Goal: Task Accomplishment & Management: Complete application form

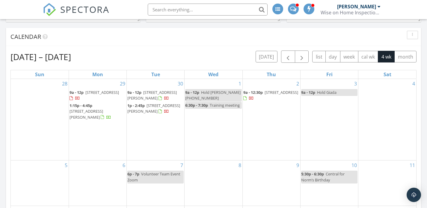
scroll to position [169, 0]
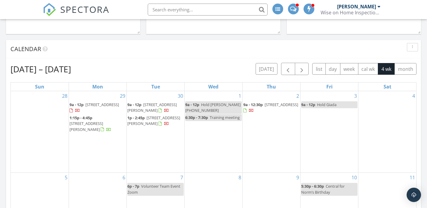
click at [330, 106] on span "Hold Giada" at bounding box center [326, 104] width 19 height 5
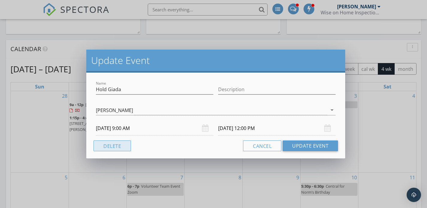
drag, startPoint x: 121, startPoint y: 146, endPoint x: 162, endPoint y: 141, distance: 41.3
click at [121, 146] on button "Delete" at bounding box center [111, 146] width 37 height 11
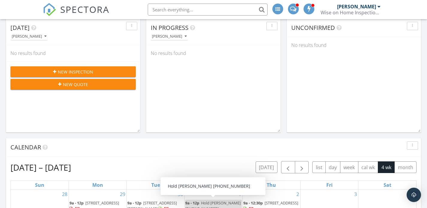
scroll to position [22, 0]
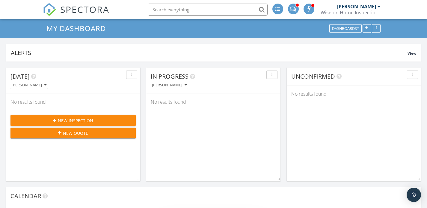
click at [79, 122] on span "New Inspection" at bounding box center [75, 121] width 35 height 6
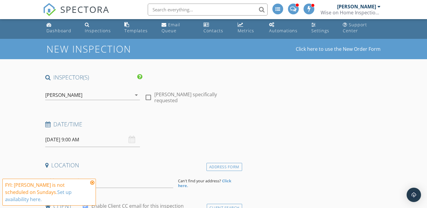
click at [59, 141] on input "09/28/2025 9:00 AM" at bounding box center [92, 140] width 95 height 15
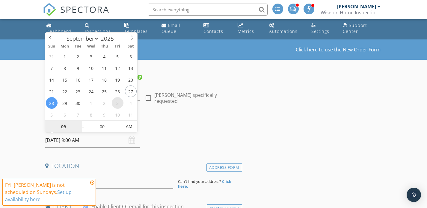
select select "9"
type input "10/03/2025 9:00 AM"
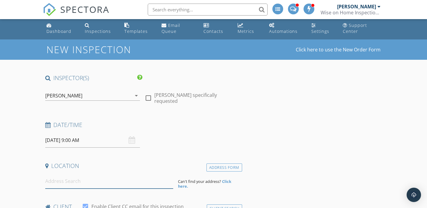
drag, startPoint x: 79, startPoint y: 185, endPoint x: 87, endPoint y: 183, distance: 7.5
click at [79, 185] on input at bounding box center [109, 181] width 128 height 15
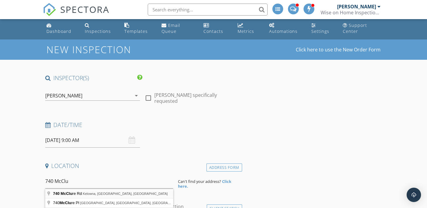
type input "740 McClure Rd, Kelowna, BC, Canada"
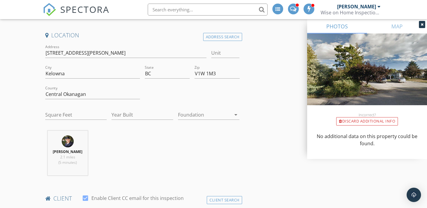
scroll to position [136, 0]
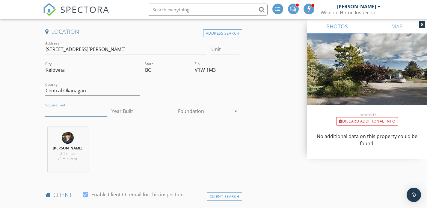
click at [84, 108] on input "Square Feet" at bounding box center [76, 112] width 62 height 10
type input "1992"
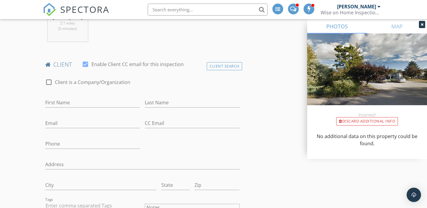
scroll to position [269, 0]
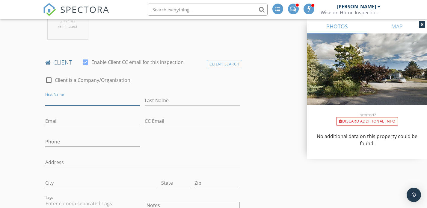
drag, startPoint x: 78, startPoint y: 100, endPoint x: 123, endPoint y: 139, distance: 60.1
click at [78, 100] on input "First Name" at bounding box center [92, 101] width 95 height 10
type input "[PERSON_NAME] & [PERSON_NAME]"
type input "t"
type input "[PERSON_NAME]"
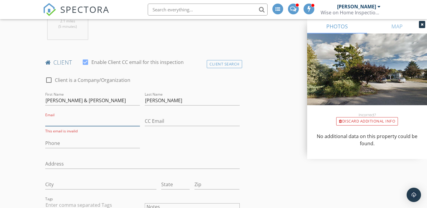
paste input "[EMAIL_ADDRESS][DOMAIN_NAME]"
type input "[EMAIL_ADDRESS][DOMAIN_NAME]"
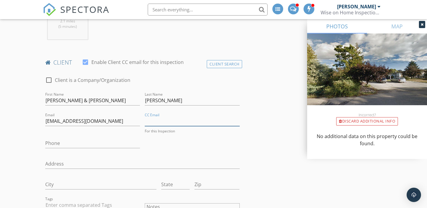
paste input "[EMAIL_ADDRESS][DOMAIN_NAME]"
type input "[EMAIL_ADDRESS][DOMAIN_NAME]"
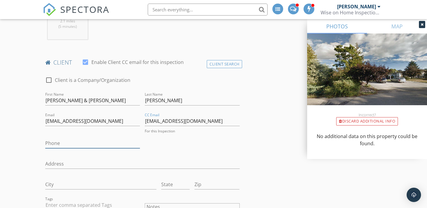
click at [83, 143] on input "Phone" at bounding box center [92, 144] width 95 height 10
paste input "[PHONE_NUMBER]"
type input "[PHONE_NUMBER]"
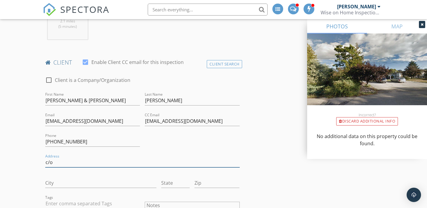
paste input "[PERSON_NAME]"
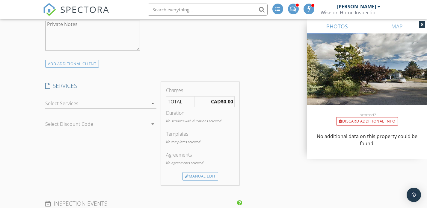
scroll to position [507, 0]
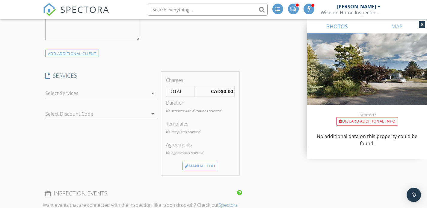
type input "c/o [PERSON_NAME]"
click at [115, 92] on div at bounding box center [96, 94] width 103 height 10
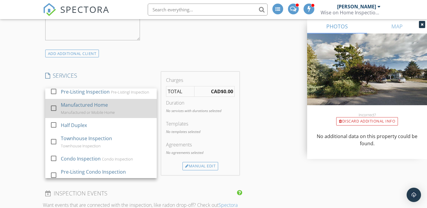
scroll to position [24, 0]
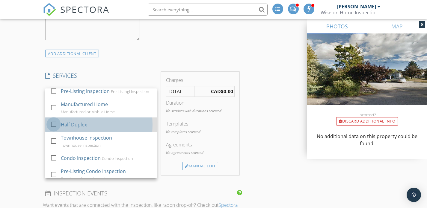
drag, startPoint x: 54, startPoint y: 130, endPoint x: 39, endPoint y: 119, distance: 18.4
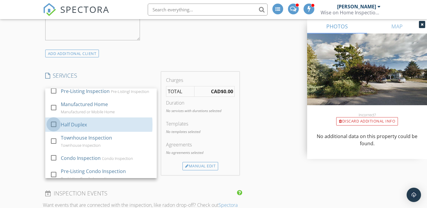
click at [53, 130] on div at bounding box center [54, 124] width 10 height 10
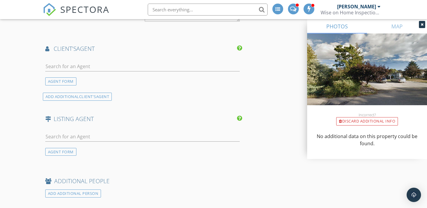
scroll to position [800, 0]
drag, startPoint x: 57, startPoint y: 55, endPoint x: 55, endPoint y: 59, distance: 3.9
click at [57, 56] on div "AGENT FORM" at bounding box center [142, 69] width 199 height 29
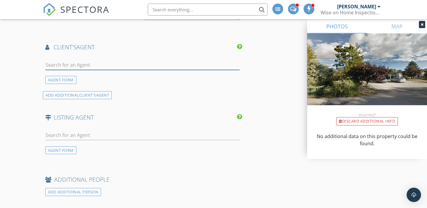
click at [53, 64] on input "text" at bounding box center [142, 65] width 194 height 10
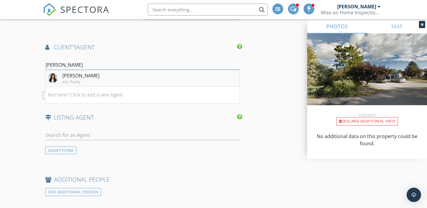
scroll to position [800, 0]
type input "Gia"
click at [63, 75] on div "Giada Millard" at bounding box center [80, 75] width 37 height 7
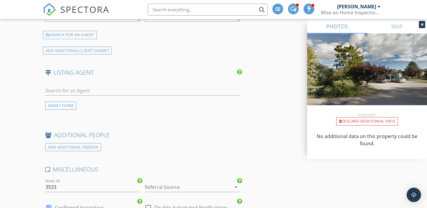
scroll to position [962, 0]
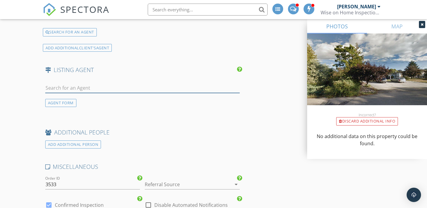
click at [73, 85] on input "text" at bounding box center [142, 88] width 194 height 10
click at [78, 88] on input "text" at bounding box center [142, 88] width 194 height 10
type input "Jon al"
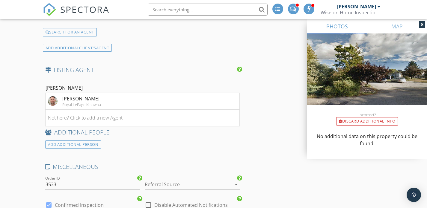
click at [80, 101] on div "Jon Albrecht Royal LePage Kelowna" at bounding box center [81, 101] width 39 height 12
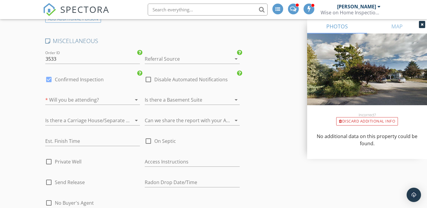
scroll to position [1210, 0]
click at [90, 99] on div at bounding box center [84, 100] width 78 height 10
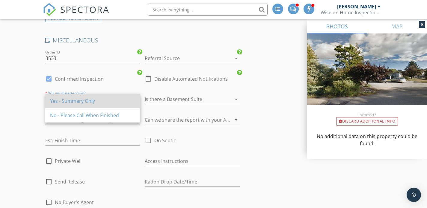
click at [88, 102] on div "Yes - Summary Only" at bounding box center [92, 101] width 85 height 7
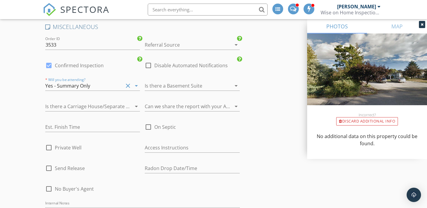
scroll to position [1227, 0]
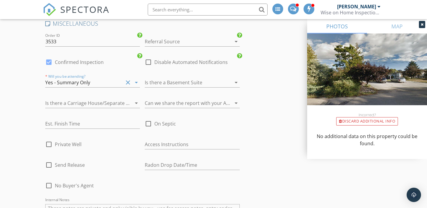
click at [76, 117] on div "Est. Finish Time" at bounding box center [92, 125] width 95 height 19
click at [76, 122] on input "text" at bounding box center [92, 124] width 95 height 10
type input "12:00 pm"
drag, startPoint x: 148, startPoint y: 161, endPoint x: 154, endPoint y: 157, distance: 6.9
click at [148, 161] on input "text" at bounding box center [192, 165] width 95 height 10
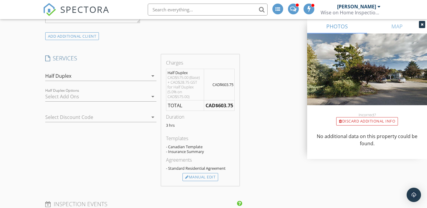
scroll to position [523, 0]
type input "Sunday September 28, 2:00-2:30 pm"
click at [74, 100] on div at bounding box center [96, 98] width 103 height 10
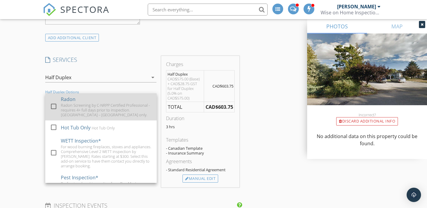
click at [52, 106] on div at bounding box center [54, 107] width 10 height 10
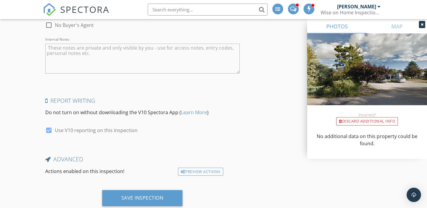
scroll to position [1435, 0]
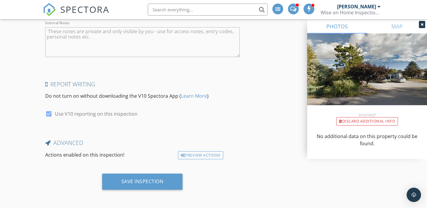
drag, startPoint x: 140, startPoint y: 181, endPoint x: 198, endPoint y: 168, distance: 58.6
click at [140, 181] on div "Save Inspection" at bounding box center [142, 182] width 42 height 6
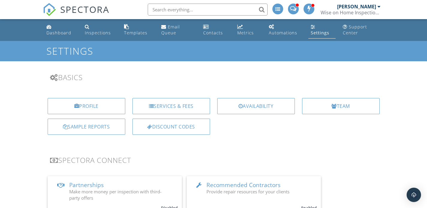
click at [175, 108] on div "Services & Fees" at bounding box center [171, 106] width 78 height 16
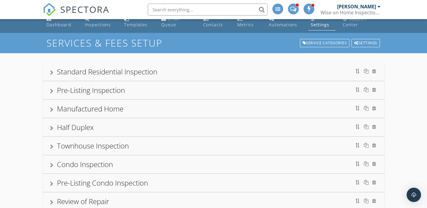
scroll to position [10, 0]
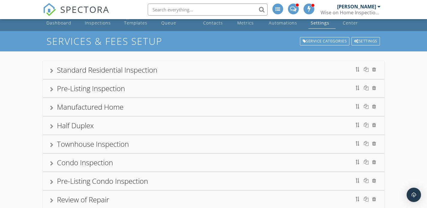
drag, startPoint x: 129, startPoint y: 69, endPoint x: 144, endPoint y: 85, distance: 21.8
click at [129, 69] on div "Standard Residential Inspection" at bounding box center [107, 70] width 100 height 10
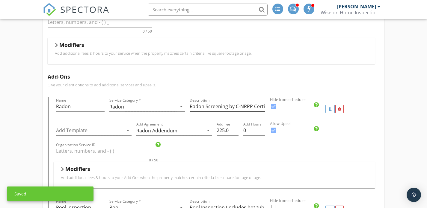
scroll to position [152, 0]
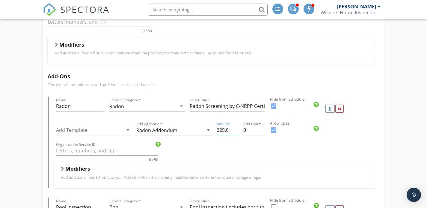
drag, startPoint x: 232, startPoint y: 131, endPoint x: 189, endPoint y: 130, distance: 42.5
click at [189, 130] on div "Add Template arrow_drop_down Add Agreement Radon Addendum arrow_drop_down Add F…" at bounding box center [214, 131] width 321 height 21
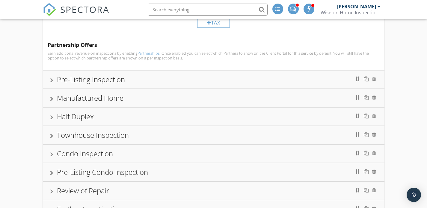
type input "180"
drag, startPoint x: 141, startPoint y: 78, endPoint x: 160, endPoint y: 87, distance: 21.3
click at [141, 78] on div "Pre-Listing Inspection" at bounding box center [213, 79] width 327 height 11
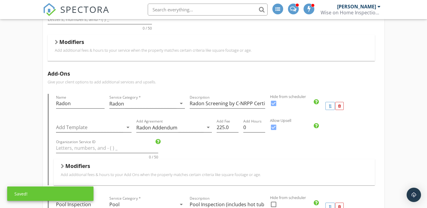
scroll to position [176, 0]
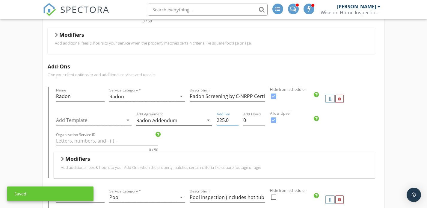
drag, startPoint x: 229, startPoint y: 118, endPoint x: 190, endPoint y: 117, distance: 38.7
click at [190, 117] on div "Add Template arrow_drop_down Add Agreement Radon Addendum arrow_drop_down Add F…" at bounding box center [214, 121] width 321 height 21
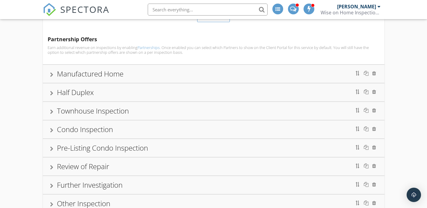
scroll to position [949, 0]
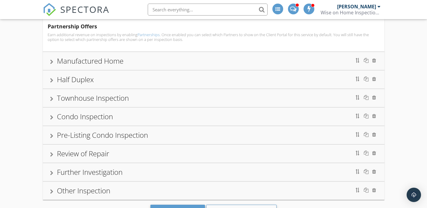
type input "180"
click at [136, 68] on div "Manufactured Home" at bounding box center [213, 61] width 341 height 18
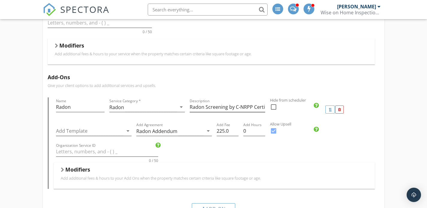
scroll to position [188, 0]
drag, startPoint x: 228, startPoint y: 131, endPoint x: 191, endPoint y: 128, distance: 37.3
click at [191, 128] on div "Add Template arrow_drop_down Add Agreement Radon Addendum arrow_drop_down Add F…" at bounding box center [214, 131] width 321 height 21
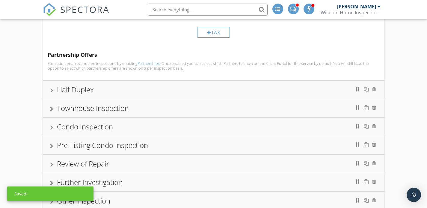
scroll to position [475, 0]
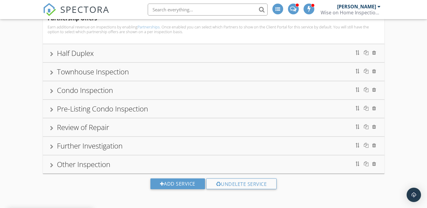
type input "180"
drag, startPoint x: 116, startPoint y: 55, endPoint x: 132, endPoint y: 69, distance: 21.5
click at [116, 55] on div "Half Duplex" at bounding box center [213, 53] width 327 height 11
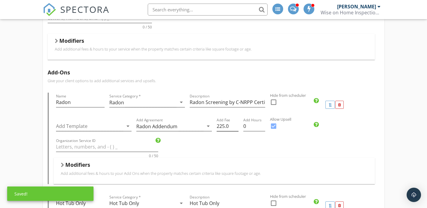
scroll to position [212, 0]
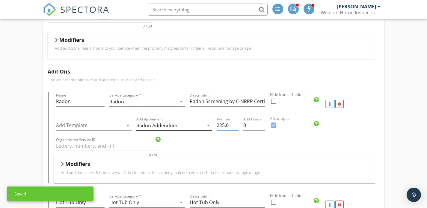
drag, startPoint x: 229, startPoint y: 125, endPoint x: 188, endPoint y: 124, distance: 40.4
click at [188, 124] on div "Add Template arrow_drop_down Add Agreement Radon Addendum arrow_drop_down Add F…" at bounding box center [214, 126] width 321 height 21
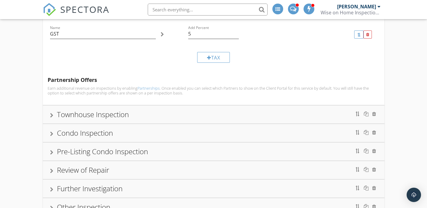
scroll to position [778, 0]
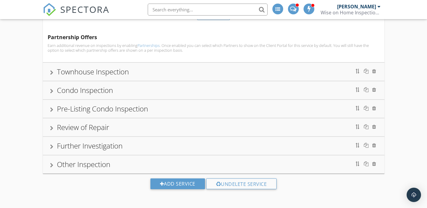
type input "180"
click at [149, 75] on div "Townhouse Inspection" at bounding box center [213, 71] width 327 height 11
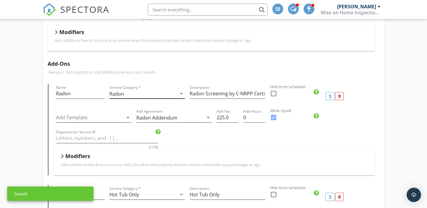
scroll to position [239, 0]
drag, startPoint x: 229, startPoint y: 115, endPoint x: 202, endPoint y: 114, distance: 27.0
click at [202, 114] on div "Add Template arrow_drop_down Add Agreement Radon Addendum arrow_drop_down Add F…" at bounding box center [214, 117] width 321 height 21
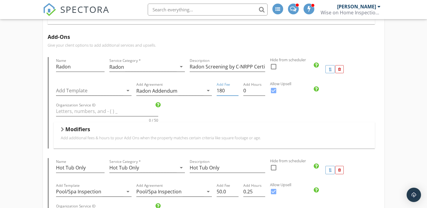
scroll to position [0, 0]
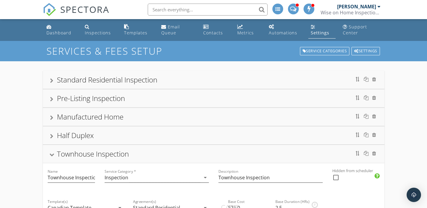
type input "180"
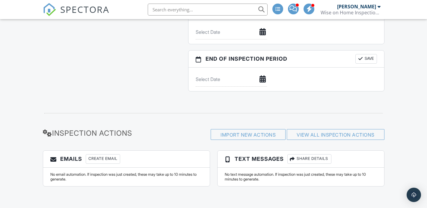
scroll to position [678, 0]
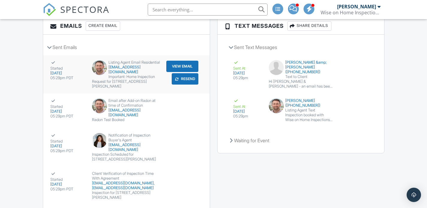
scroll to position [810, 0]
